Goal: Transaction & Acquisition: Purchase product/service

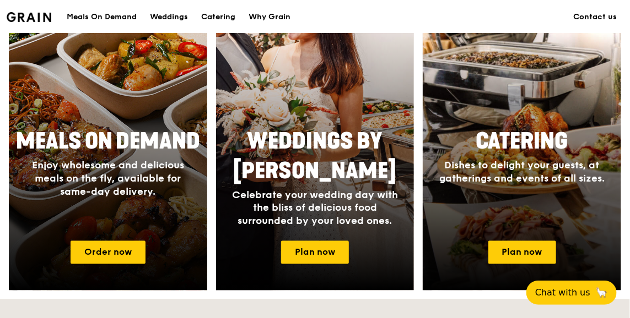
scroll to position [495, 0]
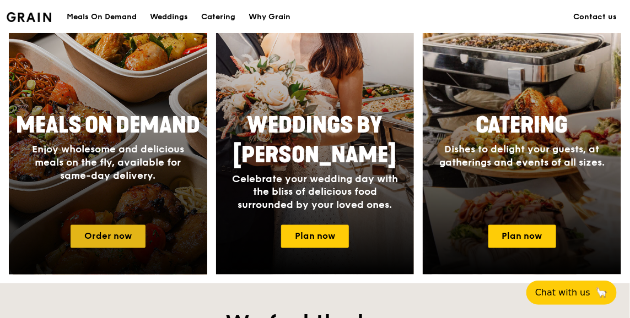
click at [91, 237] on link "Order now" at bounding box center [108, 236] width 75 height 23
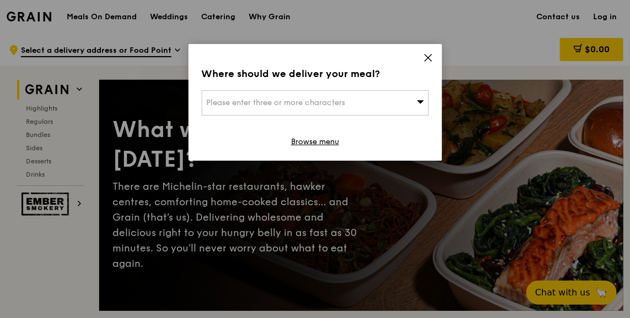
click at [339, 99] on span "Please enter three or more characters" at bounding box center [276, 102] width 139 height 9
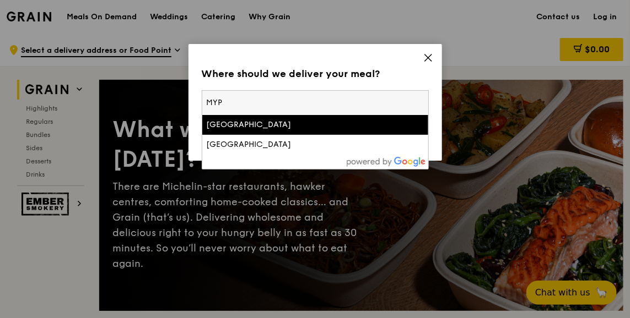
type input "MYP"
click at [315, 132] on li "[GEOGRAPHIC_DATA]" at bounding box center [315, 125] width 226 height 20
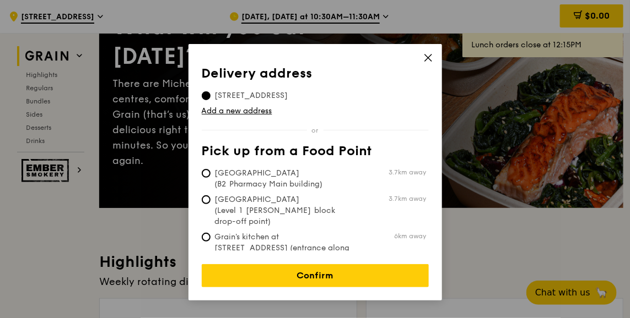
scroll to position [110, 0]
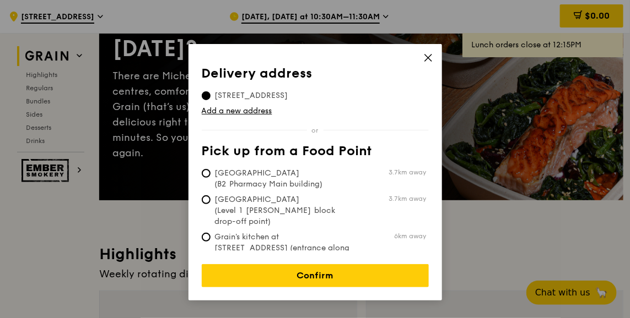
click at [300, 212] on span "[GEOGRAPHIC_DATA] (Level 1 [PERSON_NAME] block drop-off point)" at bounding box center [284, 210] width 164 height 33
click at [210, 204] on input "[GEOGRAPHIC_DATA] (Level 1 [PERSON_NAME] block drop-off point) 3.7km away" at bounding box center [206, 200] width 9 height 9
radio input "true"
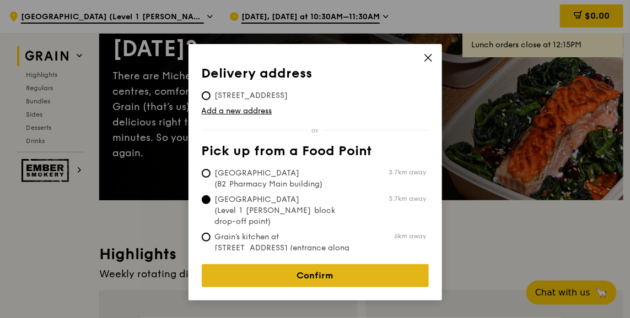
click at [300, 264] on link "Confirm" at bounding box center [315, 275] width 227 height 23
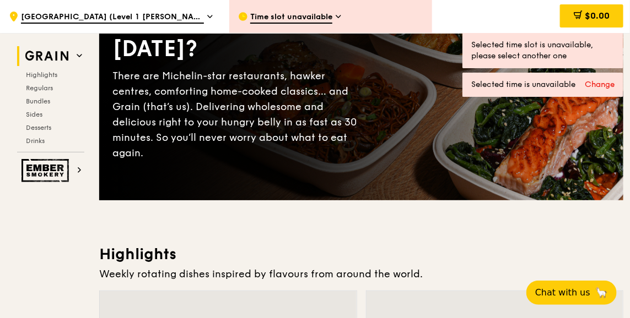
click at [197, 16] on span "[GEOGRAPHIC_DATA] (Level 1 [PERSON_NAME] block drop-off point)" at bounding box center [112, 18] width 183 height 12
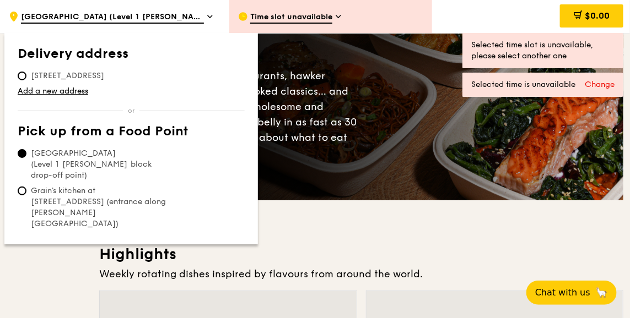
click at [26, 75] on span "[STREET_ADDRESS]" at bounding box center [68, 76] width 100 height 11
click at [26, 75] on input "[STREET_ADDRESS]" at bounding box center [22, 76] width 9 height 9
radio input "true"
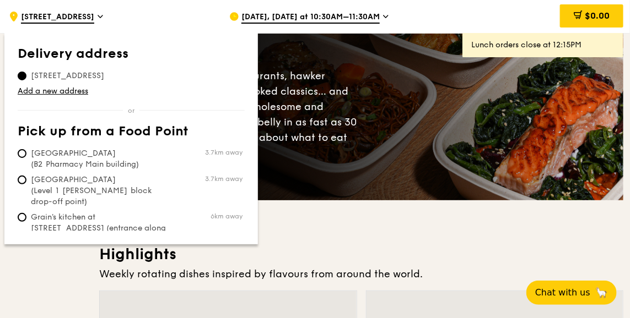
click at [455, 20] on div "$0.00" at bounding box center [535, 16] width 176 height 33
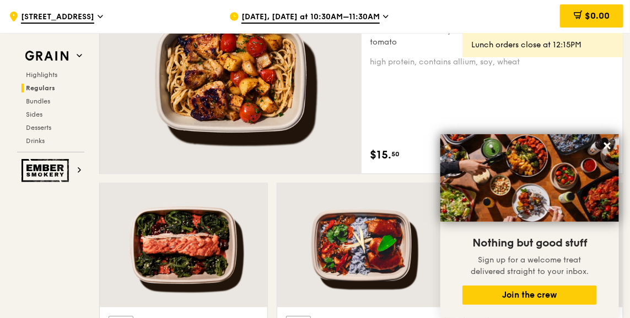
scroll to position [771, 0]
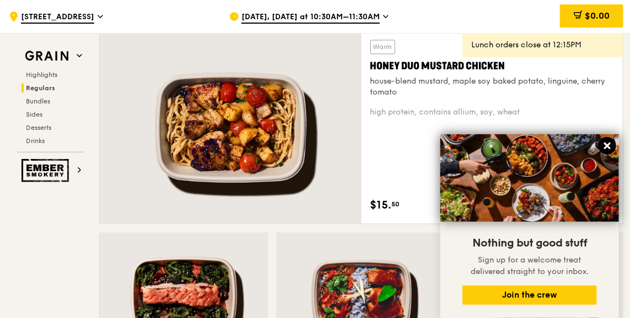
click at [610, 147] on icon at bounding box center [607, 146] width 10 height 10
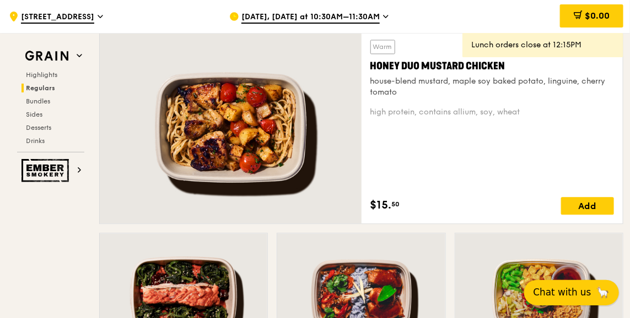
click at [589, 291] on span "Chat with us" at bounding box center [562, 293] width 58 height 14
